Goal: Transaction & Acquisition: Subscribe to service/newsletter

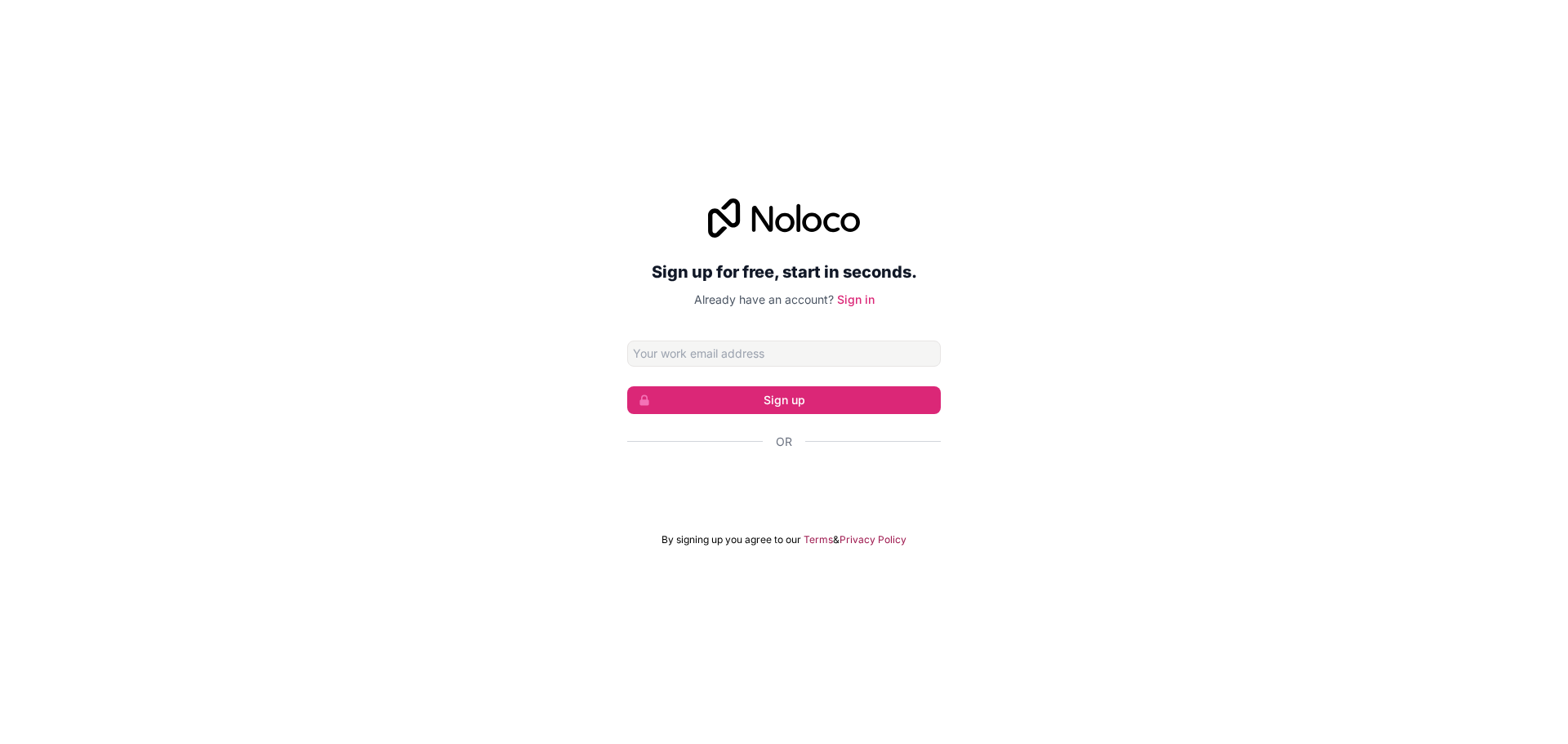
click at [705, 357] on input "Email address" at bounding box center [784, 354] width 313 height 26
type input "kalapapreeth17@gmail.com"
click at [753, 397] on button "Sign up" at bounding box center [784, 400] width 313 height 28
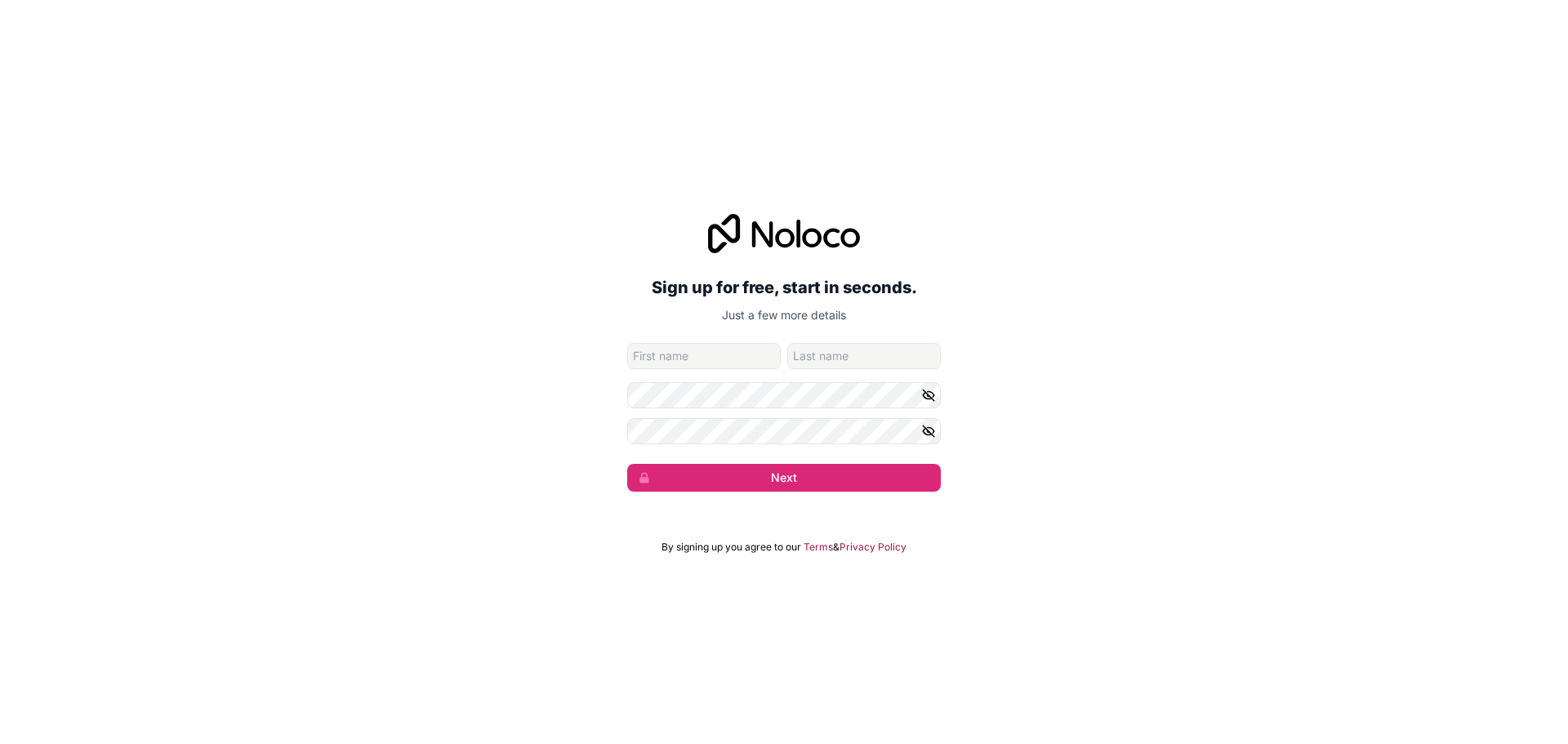
click at [700, 360] on input "given-name" at bounding box center [704, 356] width 153 height 26
type input "Sheshipreetham"
click at [807, 355] on input "family-name" at bounding box center [864, 356] width 153 height 26
type input "yedugani"
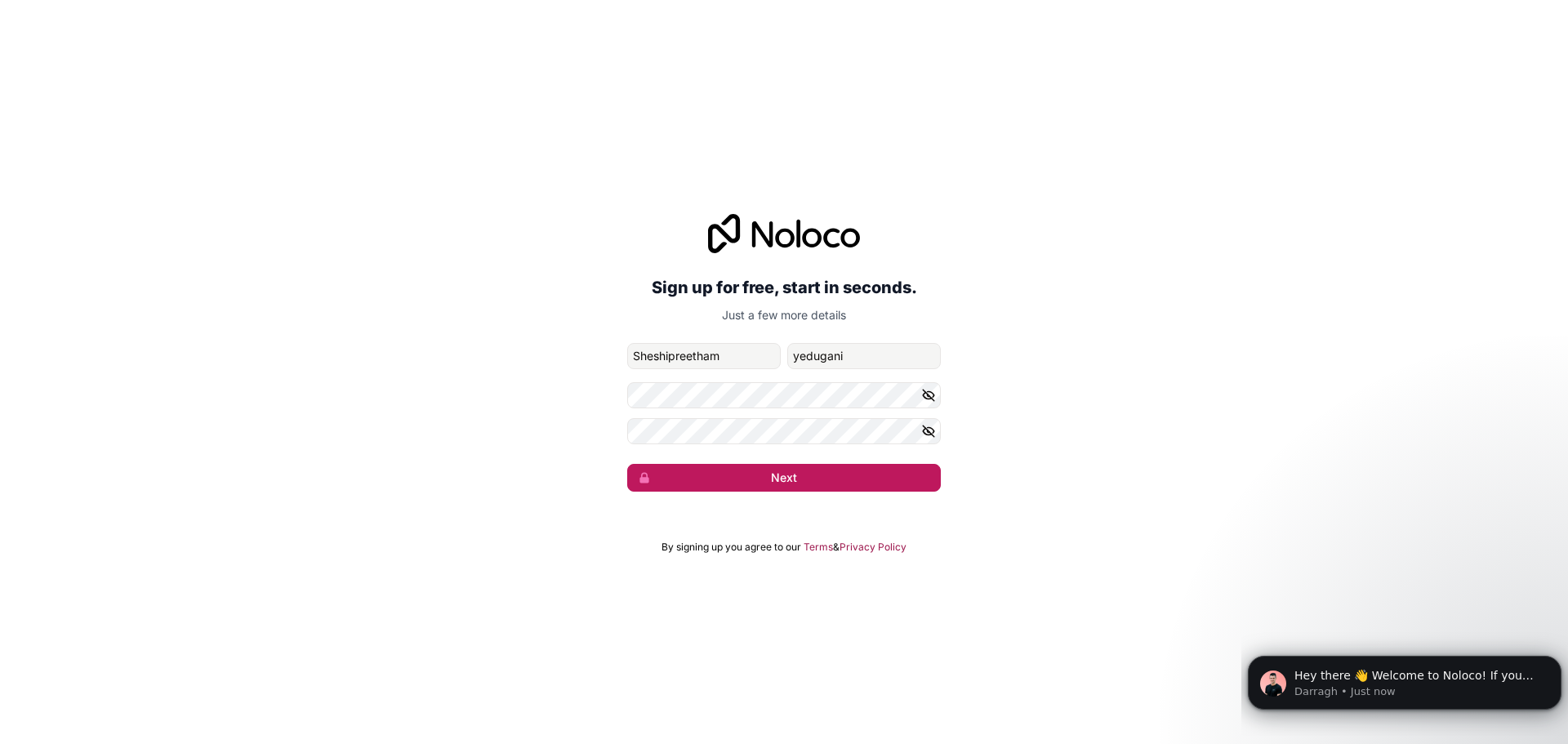
click at [811, 479] on button "Next" at bounding box center [784, 478] width 313 height 28
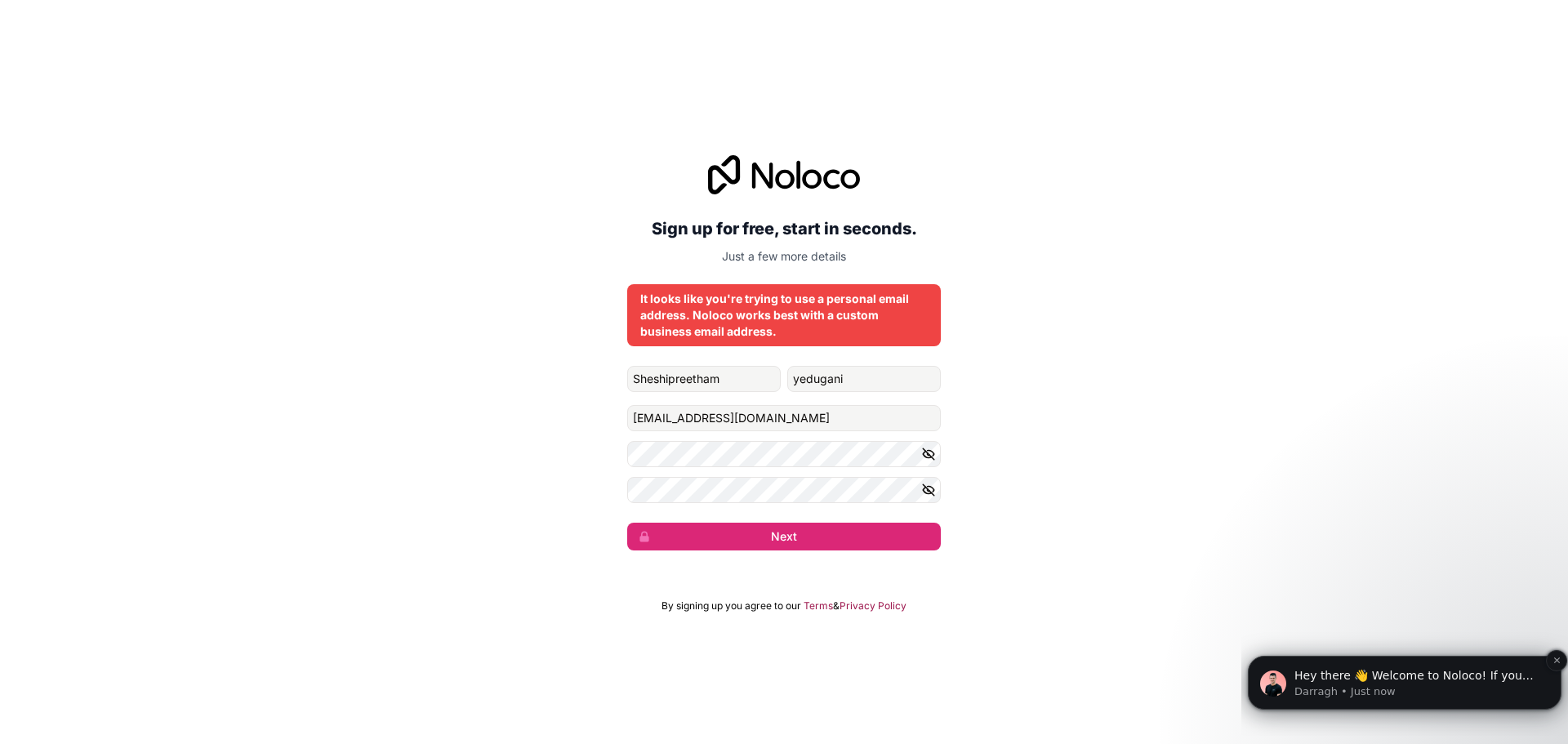
click at [1312, 679] on p "Hey there 👋 Welcome to Noloco! If you have any questions, just reply to this me…" at bounding box center [1418, 677] width 247 height 17
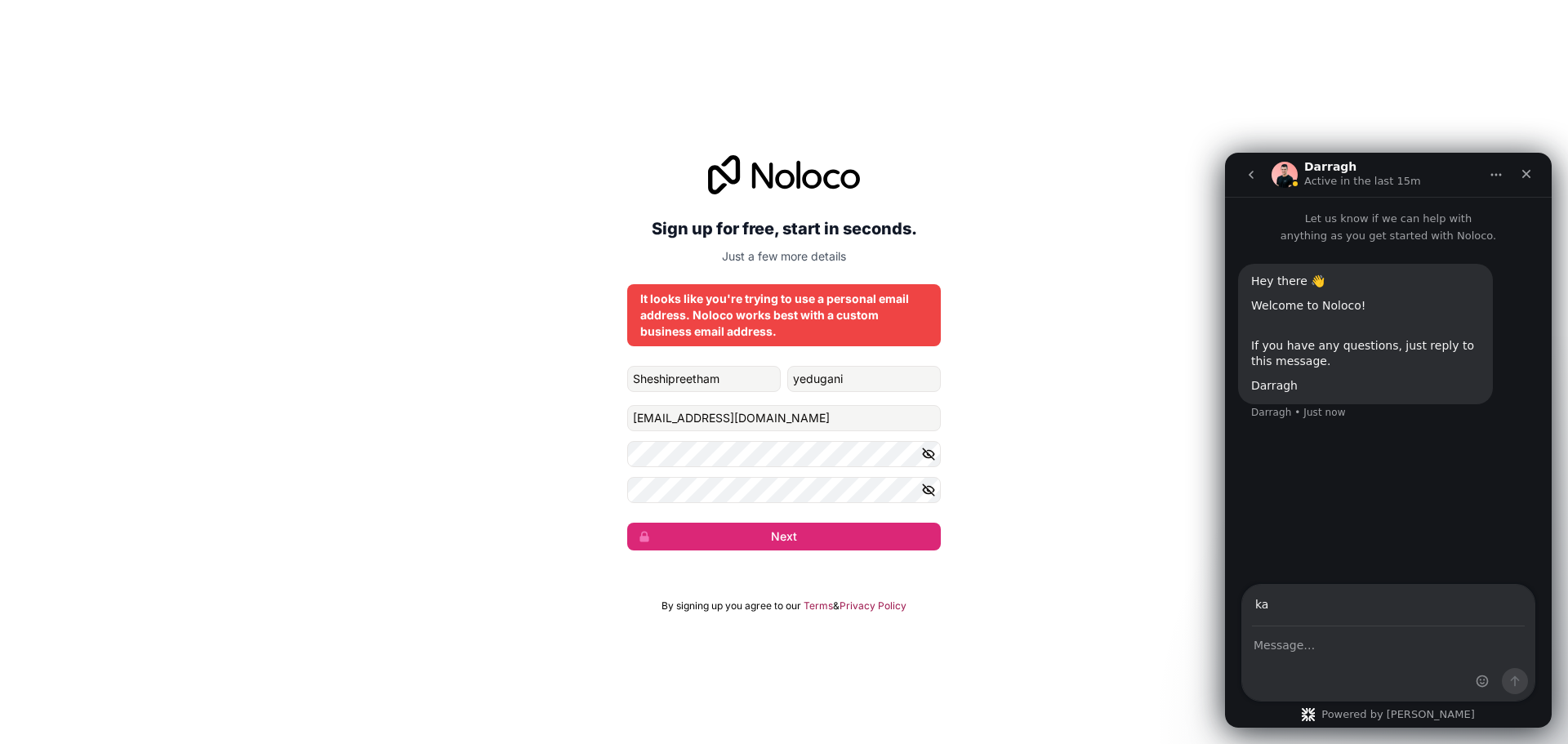
type input "kalapapreeth17@gmail.com"
click at [1344, 649] on textarea "Message…" at bounding box center [1388, 641] width 292 height 28
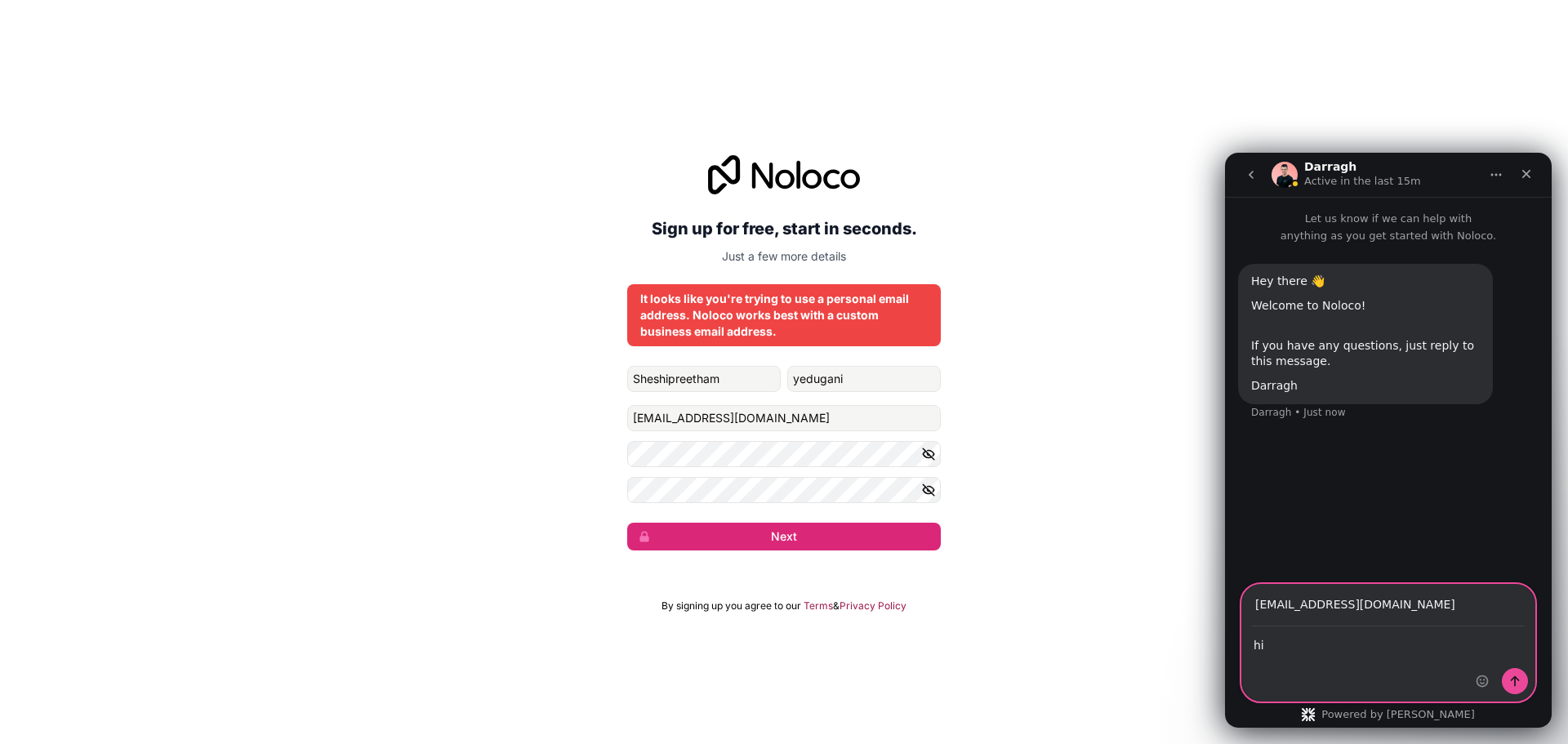
type textarea "h"
click at [1408, 603] on input "kalapapreeth17@gmail.com" at bounding box center [1389, 606] width 273 height 42
type input "k"
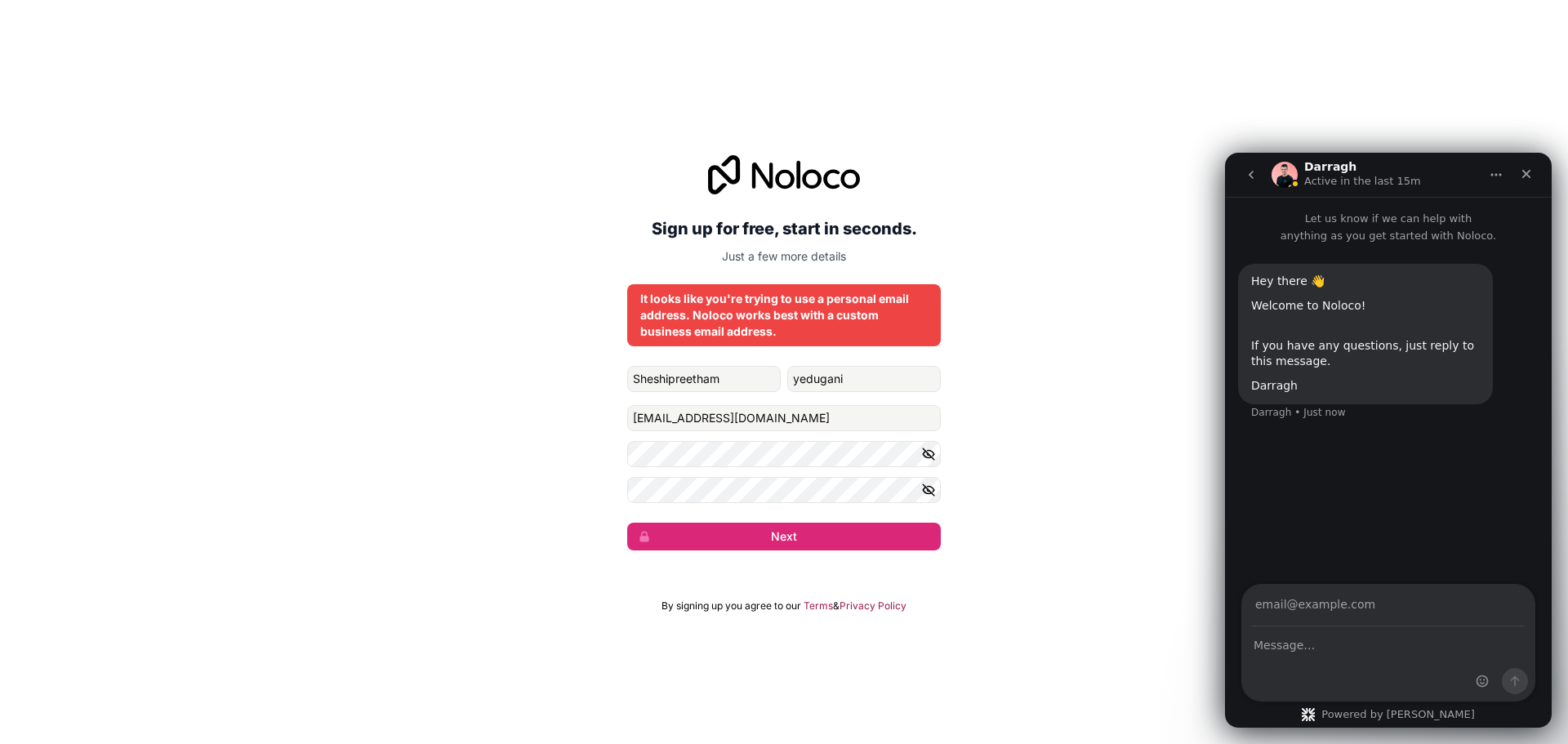
click at [1367, 659] on div "Intercom messenger" at bounding box center [1388, 664] width 292 height 74
click at [1340, 655] on div "Intercom messenger" at bounding box center [1388, 664] width 292 height 74
click at [1314, 647] on textarea "Message…" at bounding box center [1388, 641] width 292 height 28
type textarea "k"
click at [1292, 603] on input "Your email" at bounding box center [1389, 606] width 273 height 42
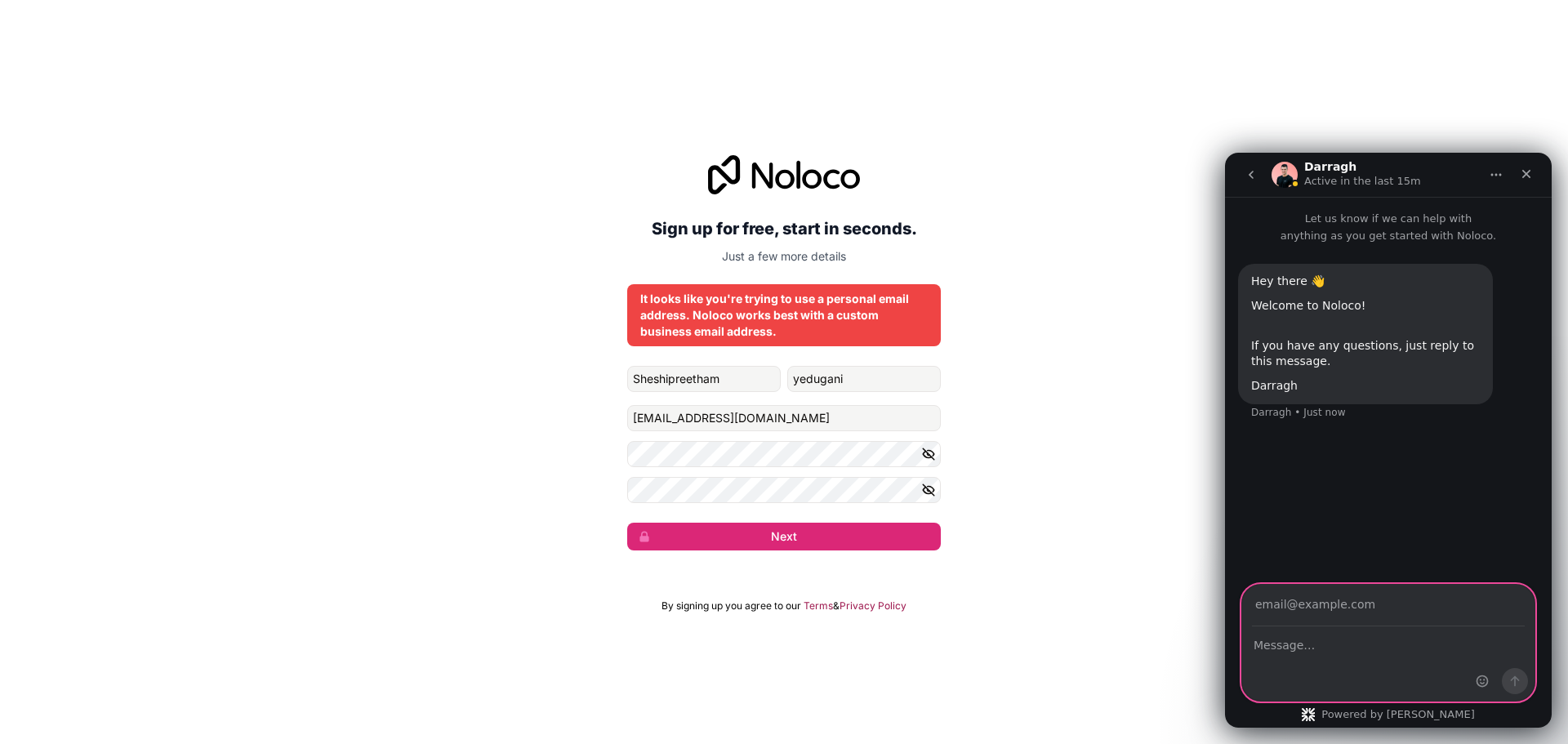
type input "kalapapreeth17@gmail.com"
click at [1384, 675] on div "Intercom messenger" at bounding box center [1388, 664] width 292 height 74
click at [1334, 645] on textarea "Message…" at bounding box center [1388, 641] width 292 height 28
type textarea "hello"
click at [1521, 682] on icon "Send a message…" at bounding box center [1515, 682] width 13 height 13
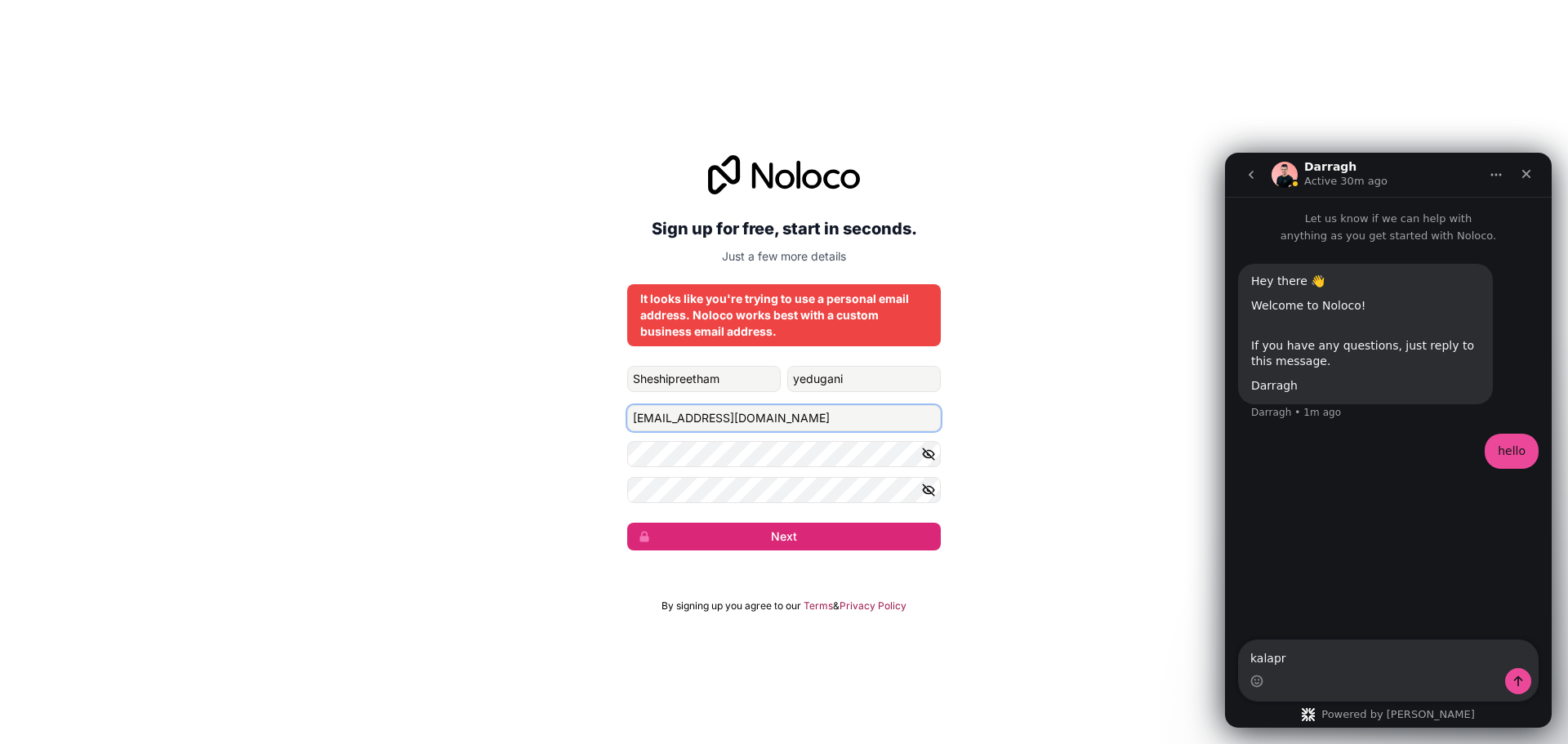
click at [814, 414] on input "kalapapreeth17@gmail.com" at bounding box center [784, 418] width 313 height 26
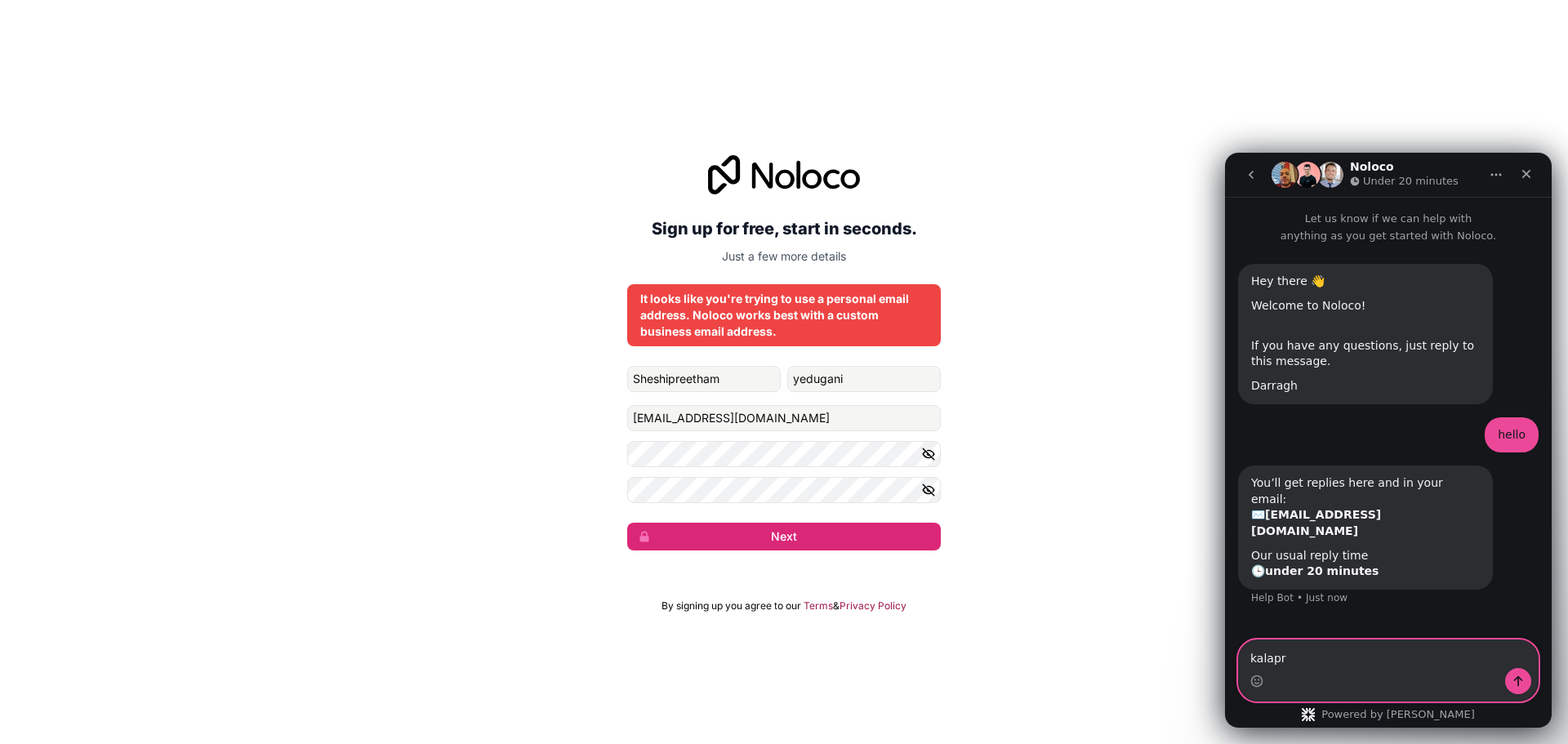
click at [1282, 654] on textarea "kalapr" at bounding box center [1388, 654] width 299 height 28
type textarea "k"
type textarea "yes"
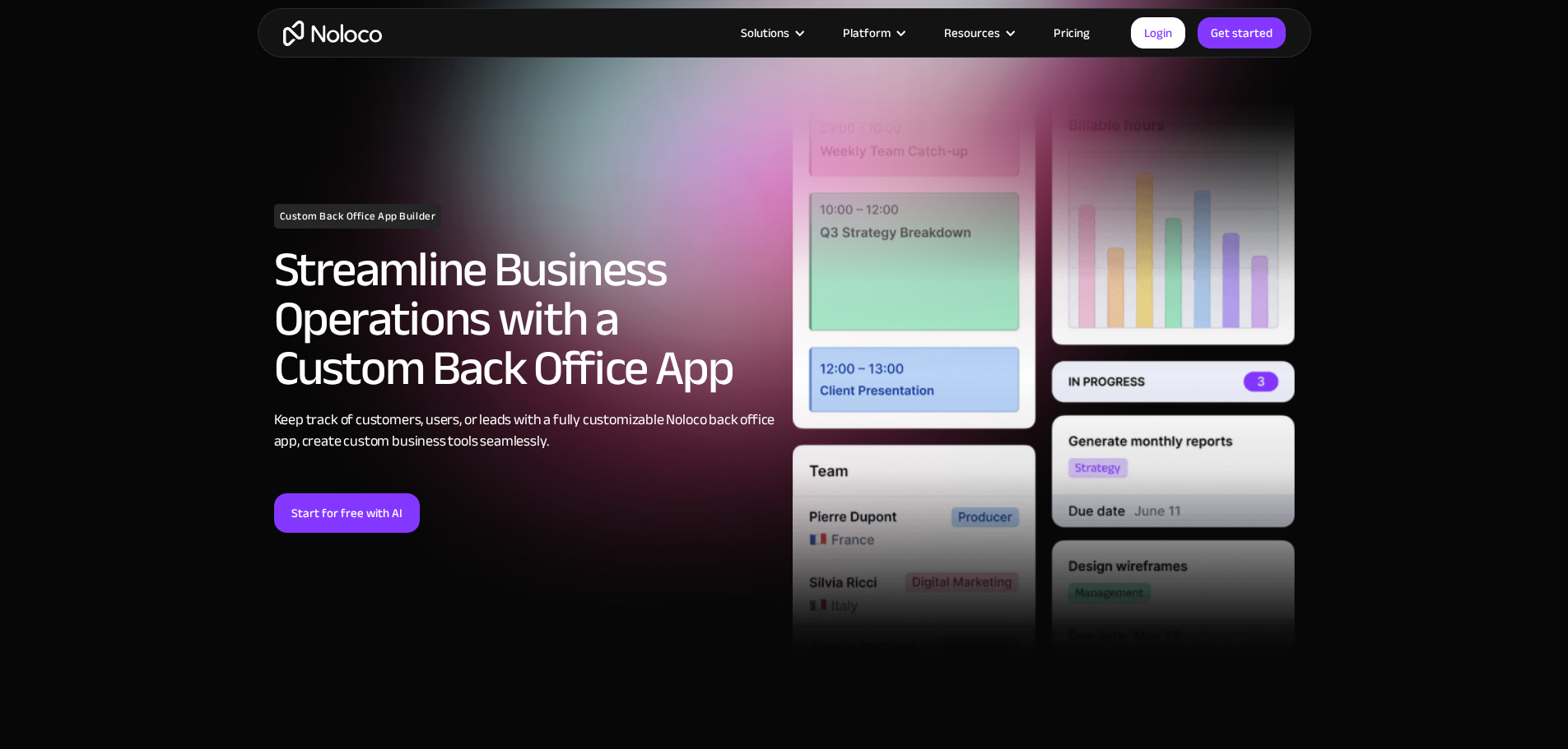
scroll to position [37, 0]
